Goal: Information Seeking & Learning: Learn about a topic

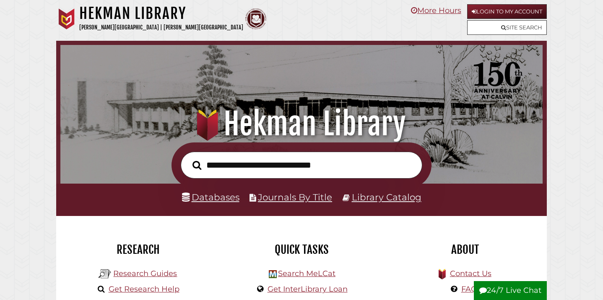
scroll to position [159, 478]
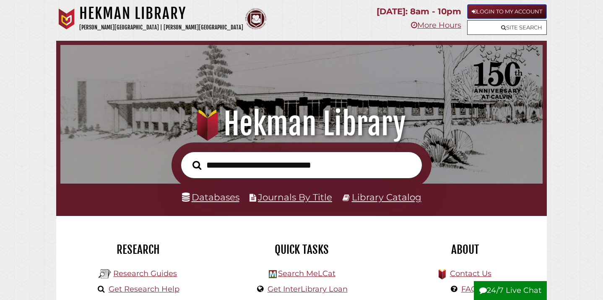
click at [511, 14] on link "Login to My Account" at bounding box center [507, 11] width 80 height 15
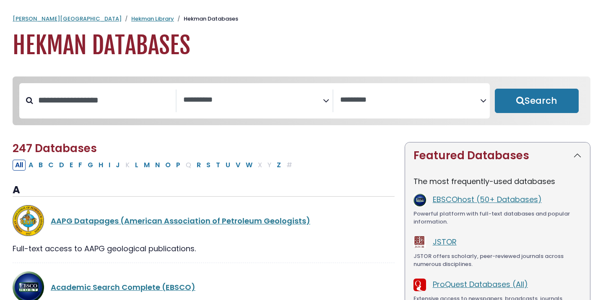
select select "Database Subject Filter"
select select "Database Vendors Filter"
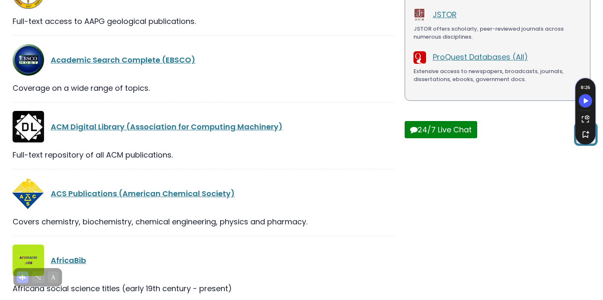
scroll to position [228, 0]
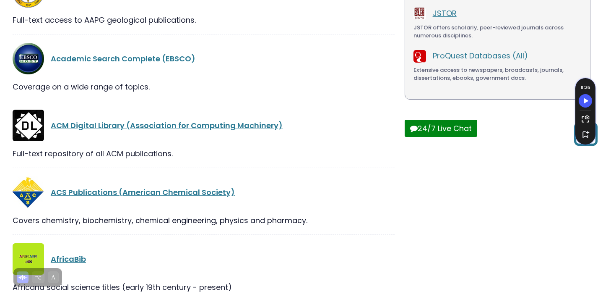
click at [440, 136] on button "24/7 Live Chat" at bounding box center [441, 128] width 73 height 17
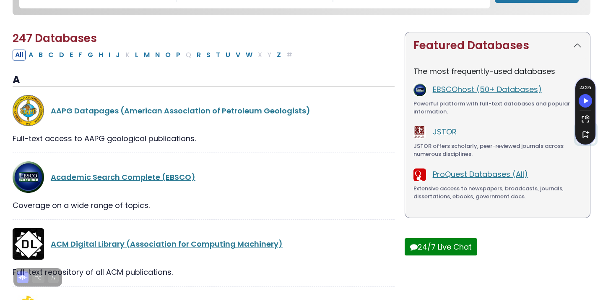
scroll to position [286, 0]
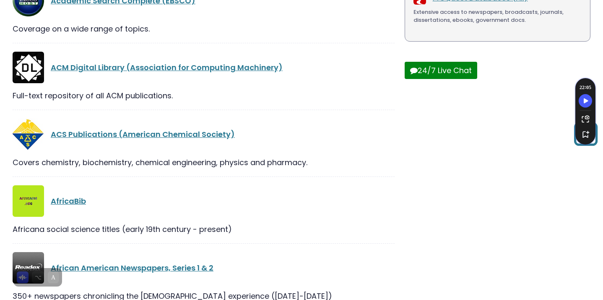
click at [428, 76] on button "24/7 Live Chat" at bounding box center [441, 70] width 73 height 17
click at [441, 76] on button "24/7 Live Chat" at bounding box center [441, 70] width 73 height 17
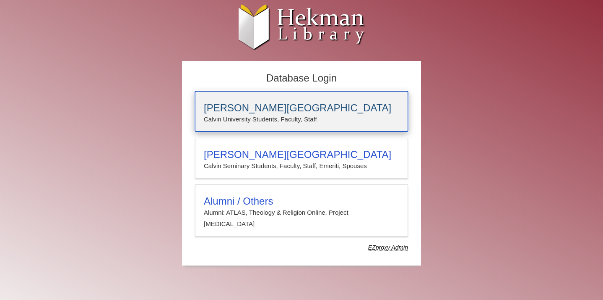
click at [295, 98] on div "[PERSON_NAME][GEOGRAPHIC_DATA] [PERSON_NAME] University Students, Faculty, Staff" at bounding box center [301, 111] width 213 height 40
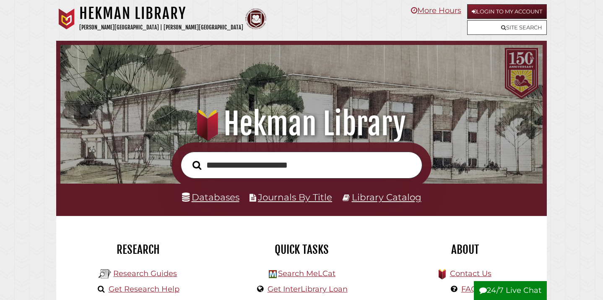
scroll to position [159, 478]
click at [312, 164] on input "**********" at bounding box center [302, 164] width 242 height 27
drag, startPoint x: 340, startPoint y: 164, endPoint x: 419, endPoint y: 167, distance: 79.0
click at [419, 167] on input "**********" at bounding box center [302, 164] width 242 height 27
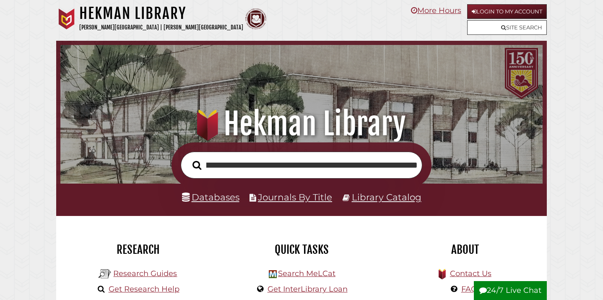
scroll to position [0, 108]
type input "**********"
click at [188, 158] on button "Search" at bounding box center [196, 165] width 17 height 14
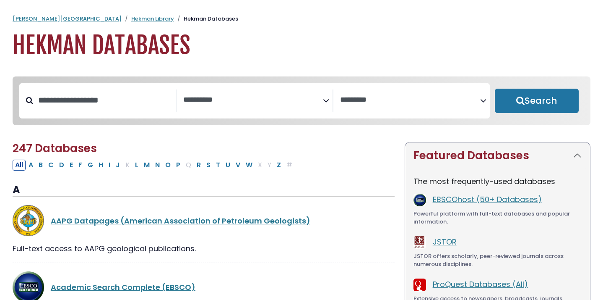
select select "Database Subject Filter"
select select "Database Vendors Filter"
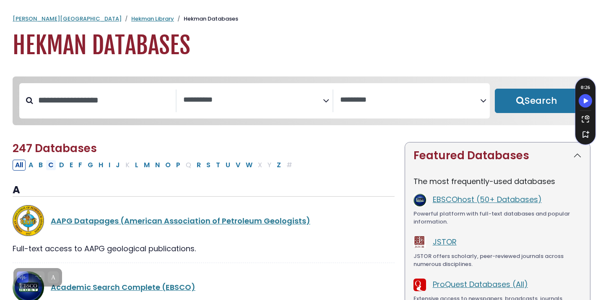
click at [55, 166] on button "C" at bounding box center [51, 164] width 10 height 11
select select "Database Subject Filter"
select select "Database Vendors Filter"
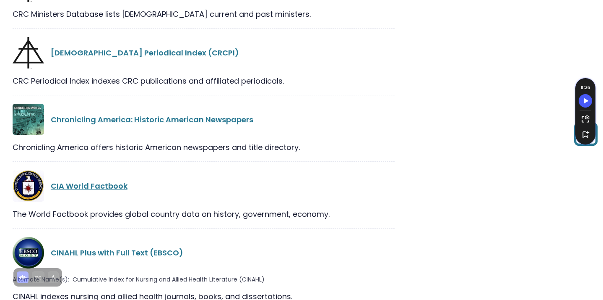
scroll to position [1202, 0]
click at [138, 236] on div "CINAHL Plus with Full Text (EBSCO)" at bounding box center [204, 251] width 382 height 31
click at [142, 247] on link "CINAHL Plus with Full Text (EBSCO)" at bounding box center [117, 252] width 133 height 10
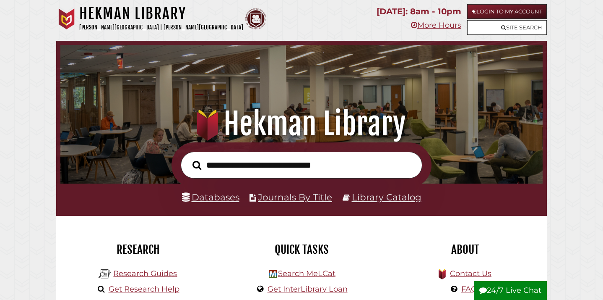
scroll to position [159, 478]
click at [530, 287] on button "24/7 Live Chat" at bounding box center [510, 290] width 73 height 19
click at [502, 288] on button "24/7 Live Chat" at bounding box center [510, 290] width 73 height 19
click at [501, 294] on button "24/7 Live Chat" at bounding box center [510, 290] width 73 height 19
click at [511, 287] on button "24/7 Live Chat" at bounding box center [510, 290] width 73 height 19
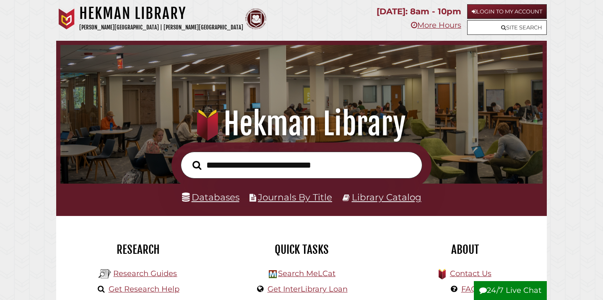
click at [516, 288] on button "24/7 Live Chat" at bounding box center [510, 290] width 73 height 19
click at [493, 290] on button "24/7 Live Chat" at bounding box center [510, 290] width 73 height 19
click at [511, 296] on button "24/7 Live Chat" at bounding box center [510, 290] width 73 height 19
click at [506, 284] on button "24/7 Live Chat" at bounding box center [510, 290] width 73 height 19
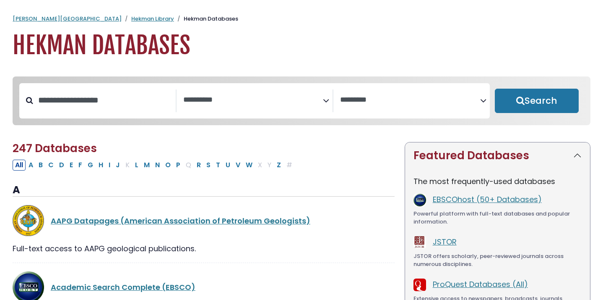
select select "Database Subject Filter"
select select "Database Vendors Filter"
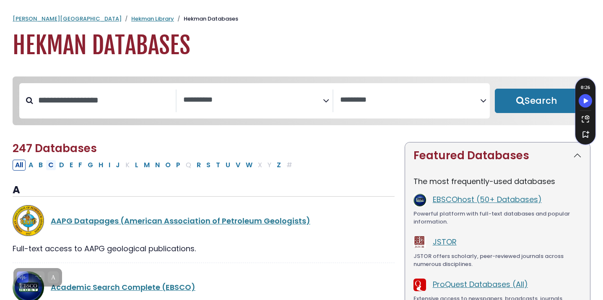
click at [50, 167] on button "C" at bounding box center [51, 164] width 10 height 11
select select "Database Subject Filter"
select select "Database Vendors Filter"
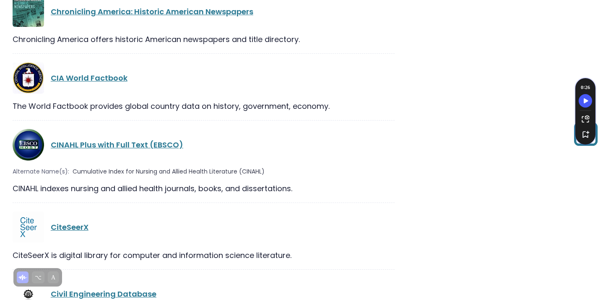
scroll to position [1312, 0]
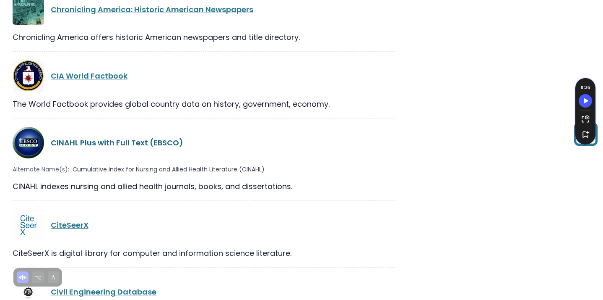
click at [123, 137] on link "CINAHL Plus with Full Text (EBSCO)" at bounding box center [117, 142] width 133 height 10
